Goal: Task Accomplishment & Management: Use online tool/utility

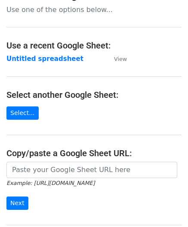
scroll to position [113, 0]
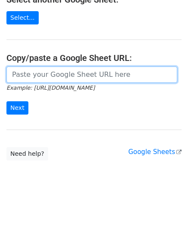
click at [28, 74] on input "url" at bounding box center [91, 75] width 171 height 16
paste input "[URL][DOMAIN_NAME]"
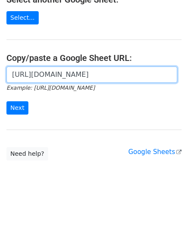
scroll to position [0, 189]
type input "[URL][DOMAIN_NAME]"
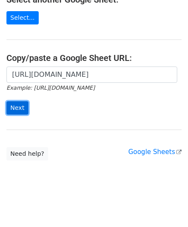
click at [21, 104] on input "Next" at bounding box center [17, 107] width 22 height 13
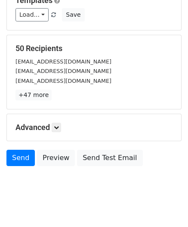
scroll to position [105, 0]
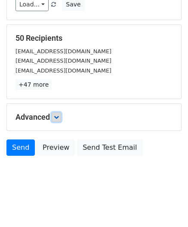
click at [58, 113] on link at bounding box center [56, 117] width 9 height 9
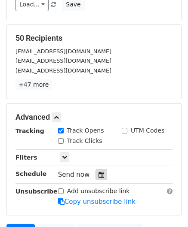
click at [98, 175] on icon at bounding box center [101, 175] width 6 height 6
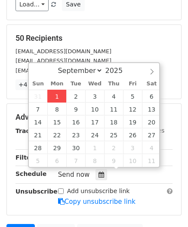
type input "2025-09-01 12:00"
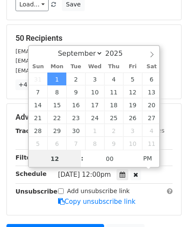
paste input "Hour"
type input "2"
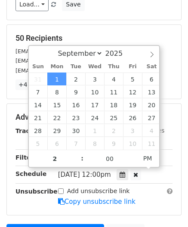
type input "2025-09-01 14:00"
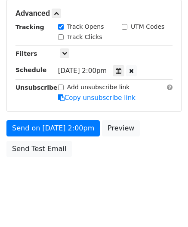
scroll to position [209, 0]
